Goal: Communication & Community: Share content

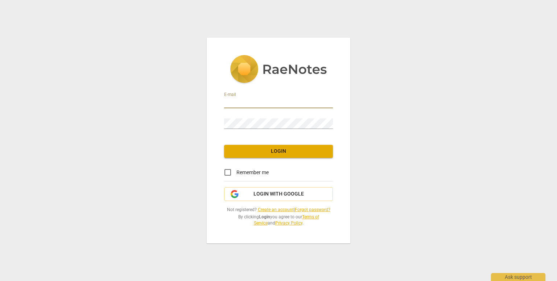
click at [249, 106] on input "email" at bounding box center [278, 103] width 109 height 11
type input "[EMAIL_ADDRESS][DOMAIN_NAME]"
click at [244, 170] on span "Remember me" at bounding box center [252, 173] width 32 height 8
click at [236, 170] on input "Remember me" at bounding box center [227, 172] width 17 height 17
checkbox input "true"
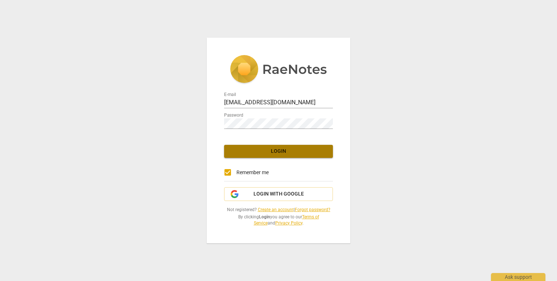
click at [260, 147] on button "Login" at bounding box center [278, 151] width 109 height 13
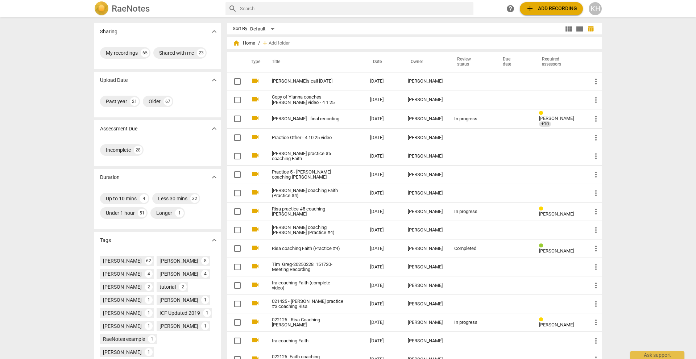
click at [540, 8] on span "add Add recording" at bounding box center [551, 8] width 51 height 9
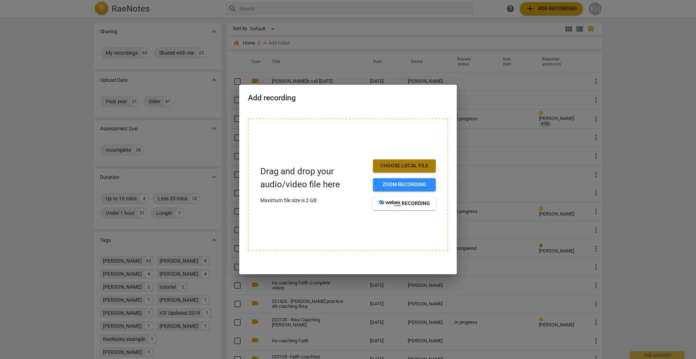
click at [407, 164] on span "Choose local file" at bounding box center [404, 165] width 51 height 7
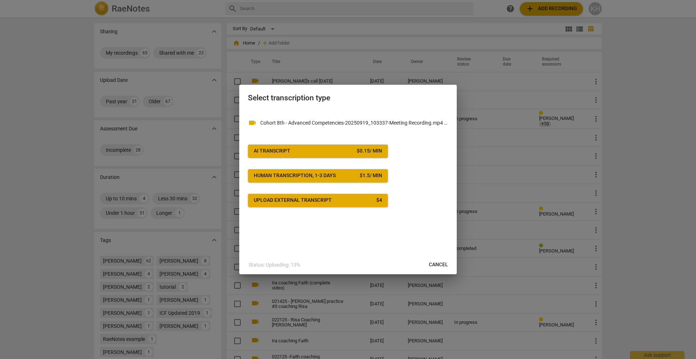
click at [346, 146] on button "AI Transcript $ 0.15 / min" at bounding box center [318, 151] width 140 height 13
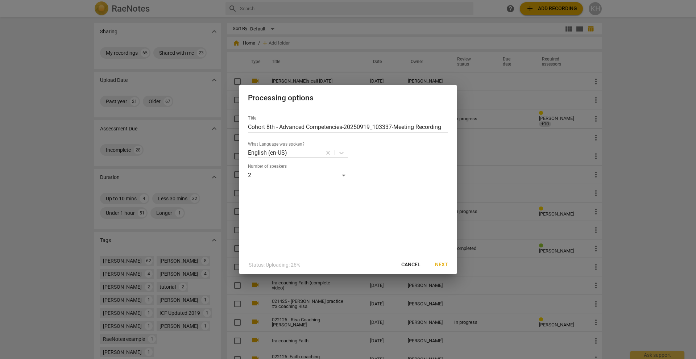
click at [442, 263] on span "Next" at bounding box center [441, 264] width 13 height 7
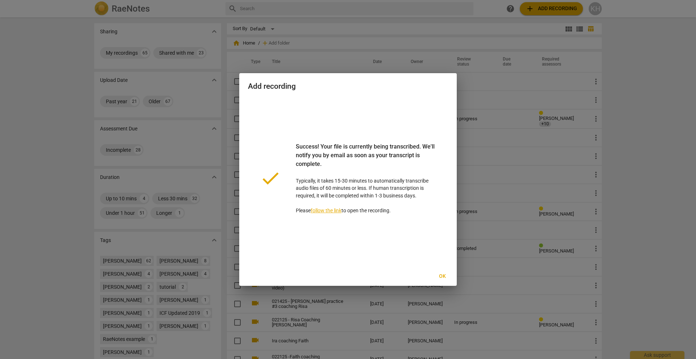
click at [441, 276] on span "Ok" at bounding box center [443, 276] width 12 height 7
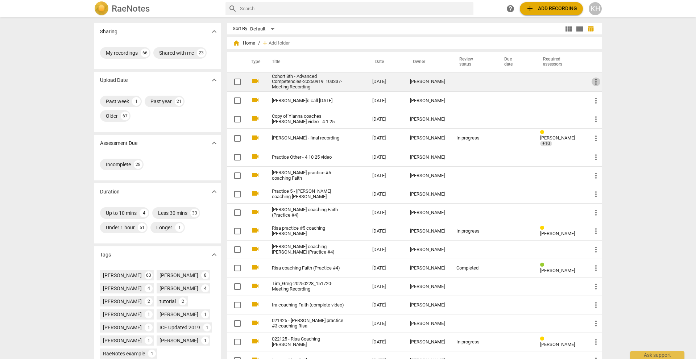
click at [557, 82] on span "more_vert" at bounding box center [596, 82] width 9 height 9
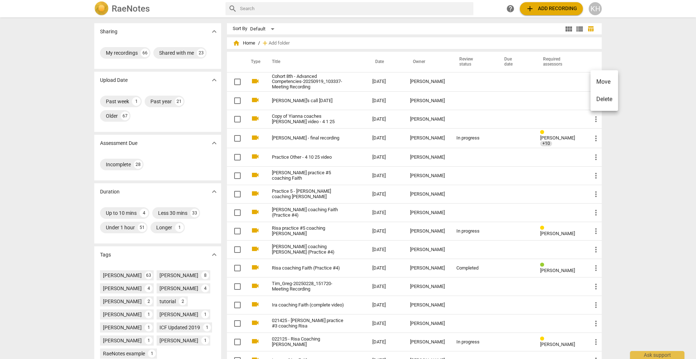
click at [557, 73] on div at bounding box center [348, 179] width 696 height 359
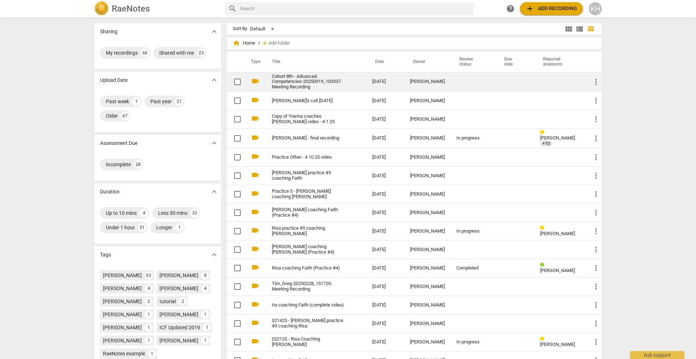
click at [314, 82] on link "Cohort 8th - Advanced Competencies-20250919_103337-Meeting Recording" at bounding box center [309, 82] width 74 height 16
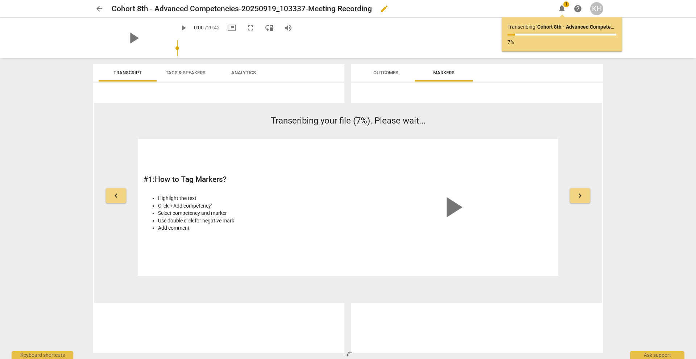
click at [381, 13] on button "edit" at bounding box center [384, 8] width 13 height 13
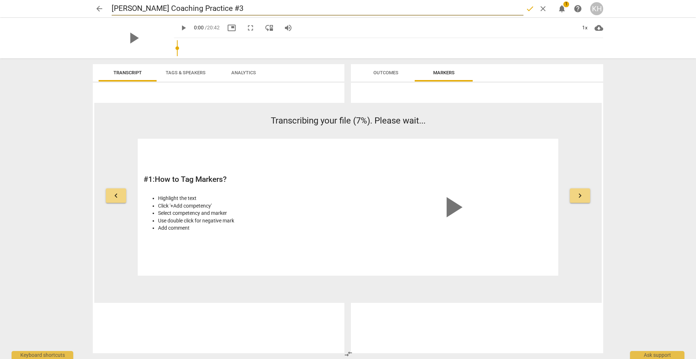
type input "[PERSON_NAME] Coaching Practice #3 ("
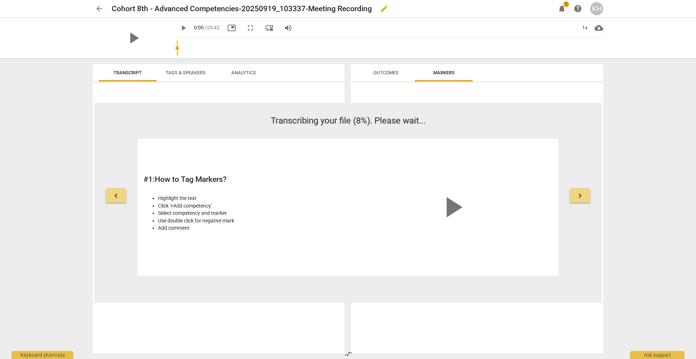
click at [381, 13] on button "edit" at bounding box center [384, 8] width 13 height 13
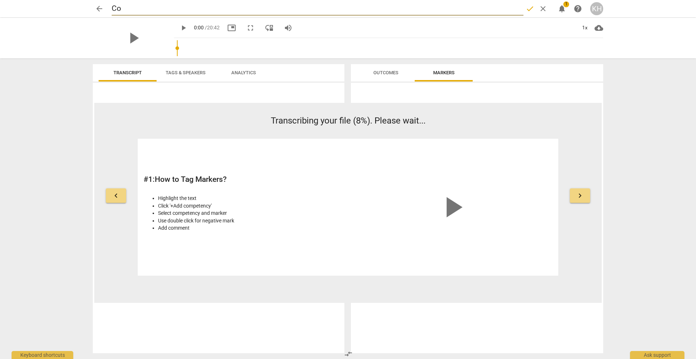
type input "C"
type input "[PERSON_NAME] Coaching Practice #3"
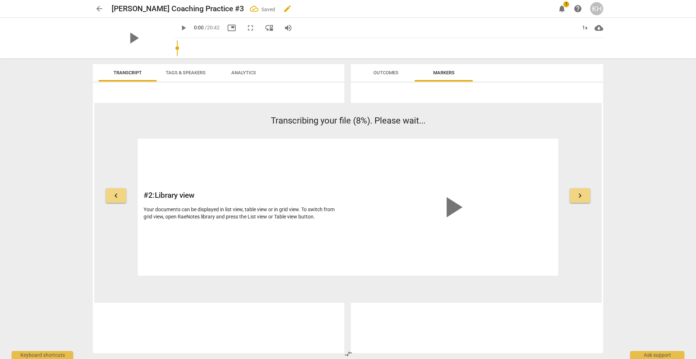
click at [283, 8] on span "edit" at bounding box center [287, 8] width 9 height 9
type input "[PERSON_NAME] Coaching Practice #3 (with [PERSON_NAME])"
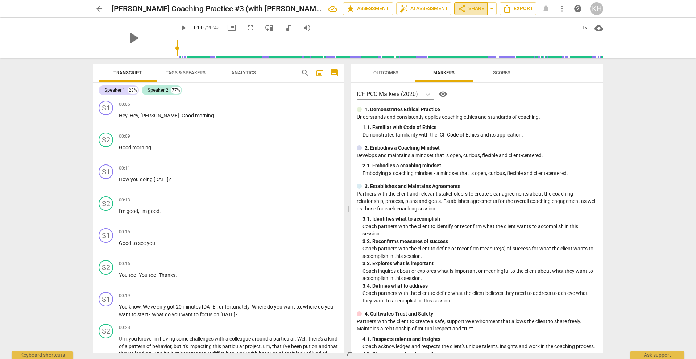
click at [459, 9] on span "share" at bounding box center [462, 8] width 9 height 9
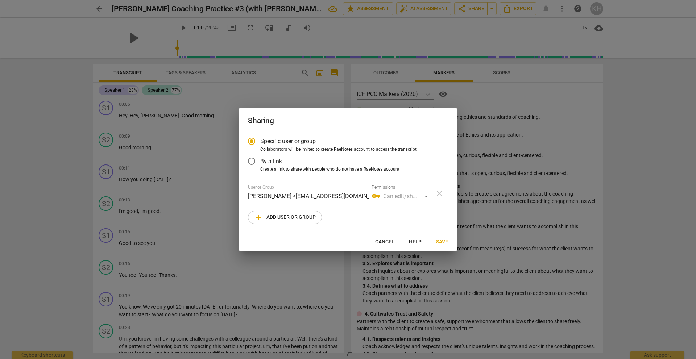
click at [292, 216] on span "add Add user or group" at bounding box center [285, 217] width 62 height 9
radio input "false"
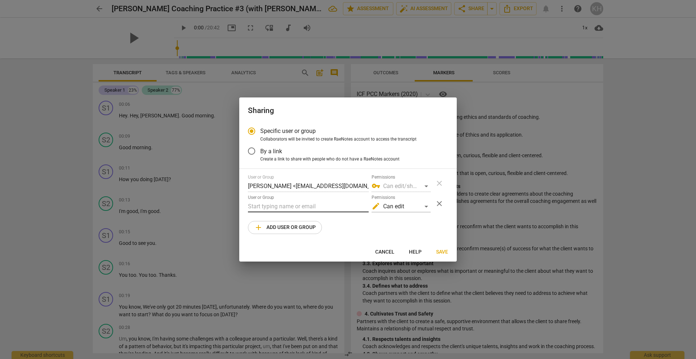
click at [283, 209] on input "text" at bounding box center [308, 207] width 121 height 12
type input "kaanaksu@ab"
click at [338, 221] on strong "[DOMAIN_NAME]>" at bounding box center [361, 221] width 46 height 7
radio input "false"
type input "[PERSON_NAME] <[EMAIL_ADDRESS][DOMAIN_NAME]>"
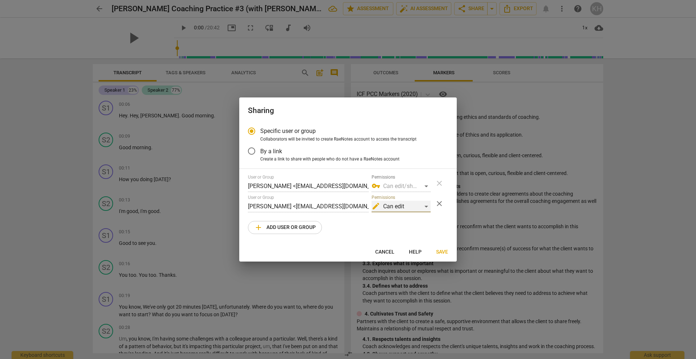
click at [404, 204] on div "edit Can edit" at bounding box center [401, 207] width 59 height 12
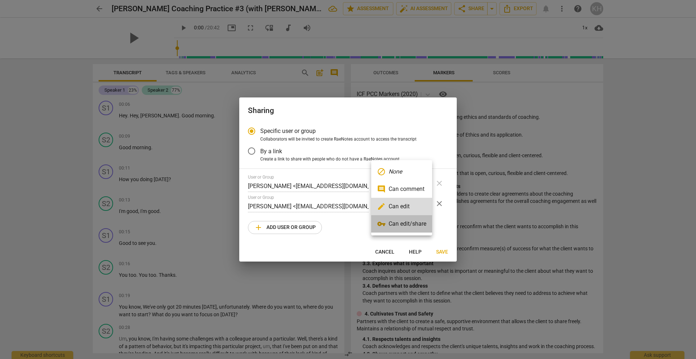
click at [405, 220] on li "vpn_key Can edit/share" at bounding box center [401, 223] width 61 height 17
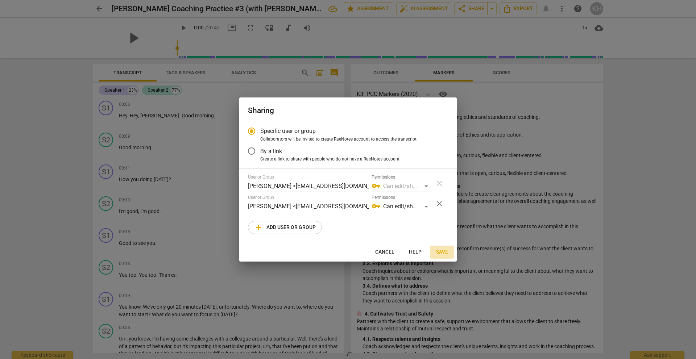
click at [441, 250] on span "Save" at bounding box center [442, 252] width 12 height 7
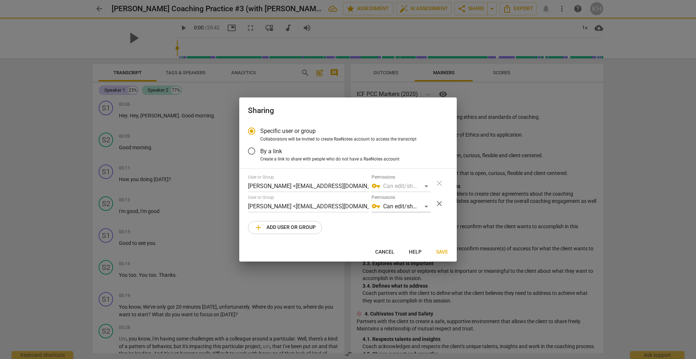
radio input "false"
